Goal: Transaction & Acquisition: Subscribe to service/newsletter

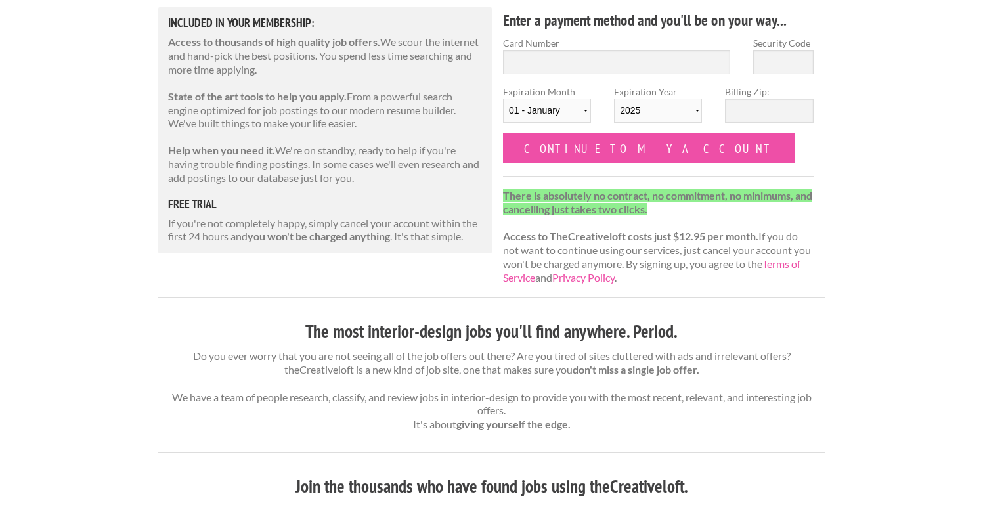
scroll to position [181, 0]
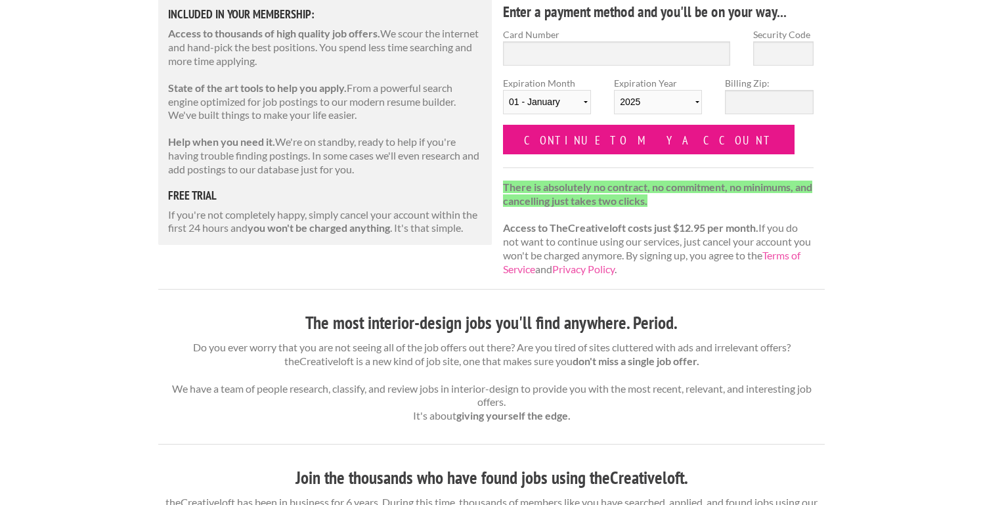
click at [608, 145] on input "Continue to my account" at bounding box center [648, 140] width 291 height 30
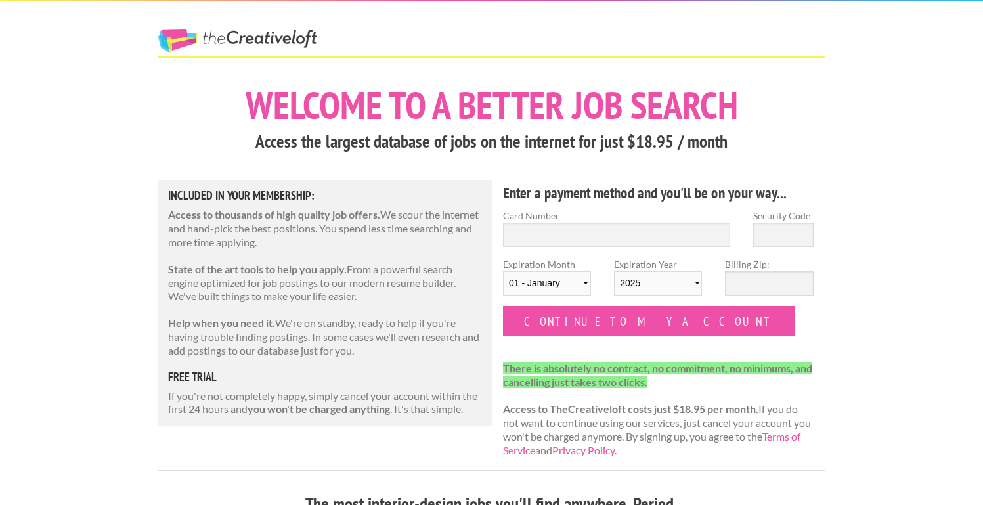
scroll to position [181, 0]
